Goal: Task Accomplishment & Management: Manage account settings

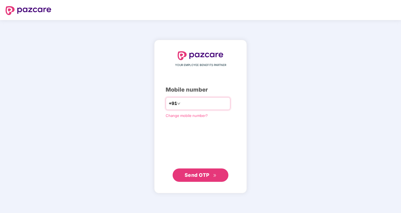
click at [185, 107] on input "number" at bounding box center [204, 103] width 46 height 9
type input "**********"
click at [197, 176] on span "Send OTP" at bounding box center [196, 175] width 25 height 6
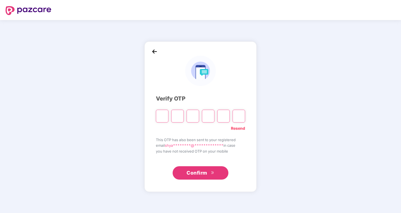
type input "*"
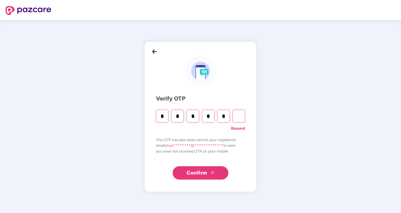
type input "*"
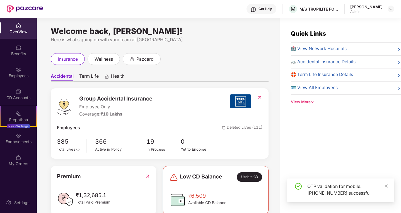
click at [384, 185] on div "OTP validation for mobile: +919425452000 successful" at bounding box center [347, 189] width 80 height 13
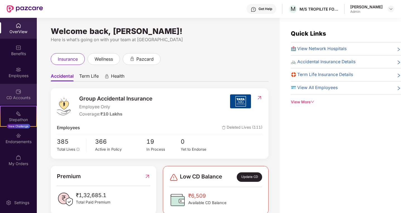
click at [18, 94] on div "CD Accounts" at bounding box center [18, 94] width 37 height 21
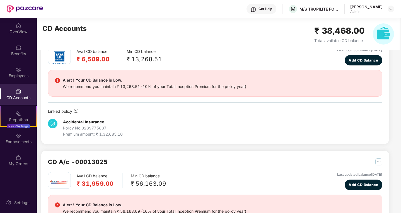
scroll to position [56, 0]
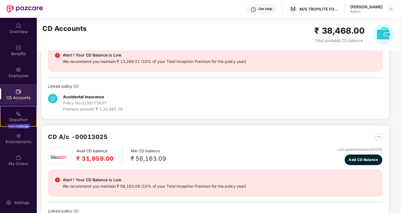
click at [376, 138] on img "button" at bounding box center [378, 136] width 7 height 7
click at [369, 147] on div "CD Statement" at bounding box center [365, 149] width 26 height 6
click at [17, 92] on img at bounding box center [19, 92] width 6 height 6
click at [16, 93] on img at bounding box center [19, 92] width 6 height 6
click at [32, 142] on div "Endorsements" at bounding box center [18, 142] width 37 height 6
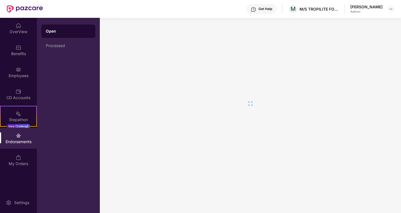
scroll to position [0, 0]
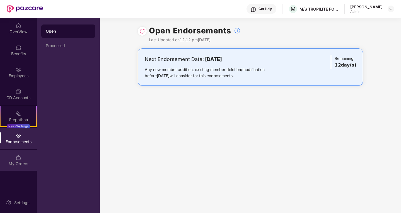
click at [16, 161] on div "My Orders" at bounding box center [18, 164] width 37 height 6
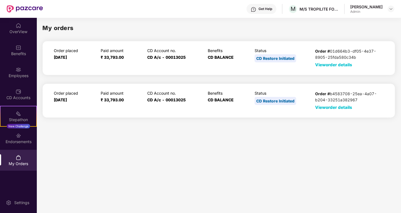
click at [320, 65] on span "View order details" at bounding box center [333, 64] width 37 height 5
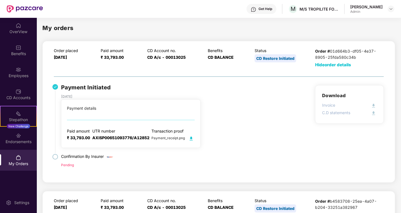
click at [55, 156] on img at bounding box center [55, 157] width 6 height 6
click at [18, 35] on div "OverView" at bounding box center [18, 28] width 37 height 21
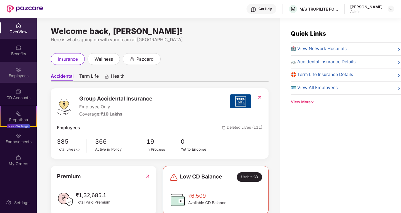
click at [24, 69] on div "Employees" at bounding box center [18, 72] width 37 height 21
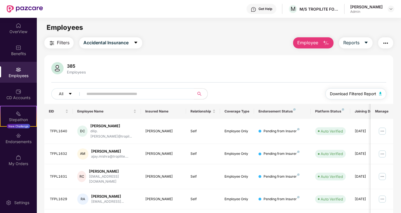
click at [340, 93] on span "Download Filtered Report" at bounding box center [353, 94] width 46 height 6
click at [134, 42] on icon "caret-down" at bounding box center [135, 42] width 4 height 4
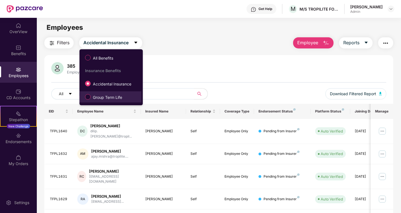
click at [109, 95] on span "Group Term Life" at bounding box center [108, 97] width 34 height 6
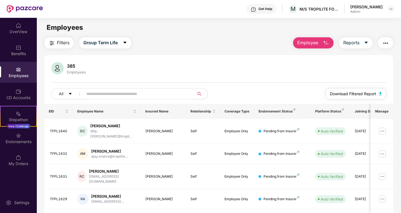
click at [350, 94] on span "Download Filtered Report" at bounding box center [353, 94] width 46 height 6
click at [21, 54] on div "Benefits" at bounding box center [18, 54] width 37 height 6
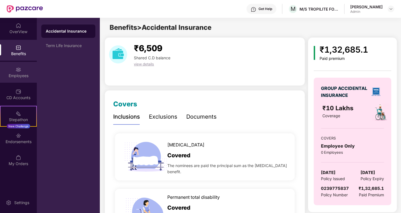
click at [19, 69] on img at bounding box center [19, 70] width 6 height 6
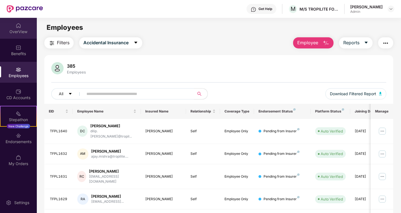
click at [19, 33] on div "OverView" at bounding box center [18, 32] width 37 height 6
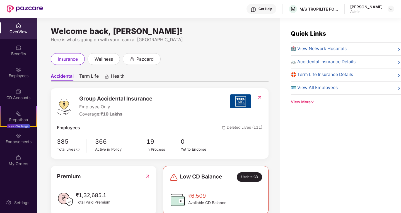
click at [92, 77] on span "Term Life" at bounding box center [89, 77] width 20 height 8
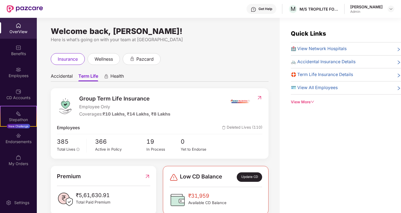
click at [257, 97] on img at bounding box center [259, 98] width 6 height 6
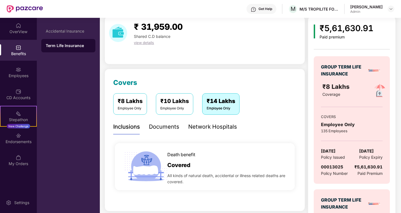
scroll to position [20, 0]
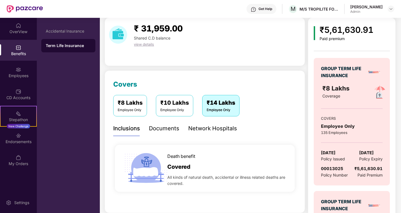
click at [161, 127] on div "Documents" at bounding box center [164, 128] width 30 height 9
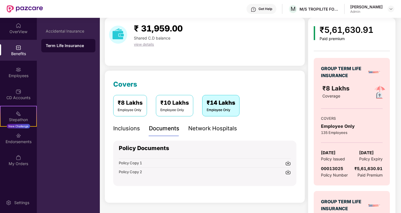
click at [287, 165] on img at bounding box center [288, 164] width 6 height 6
click at [274, 55] on div "₹ 31,959.00 Shared C.D balance view details" at bounding box center [204, 42] width 200 height 48
click at [15, 9] on img at bounding box center [25, 8] width 36 height 7
